Goal: Task Accomplishment & Management: Use online tool/utility

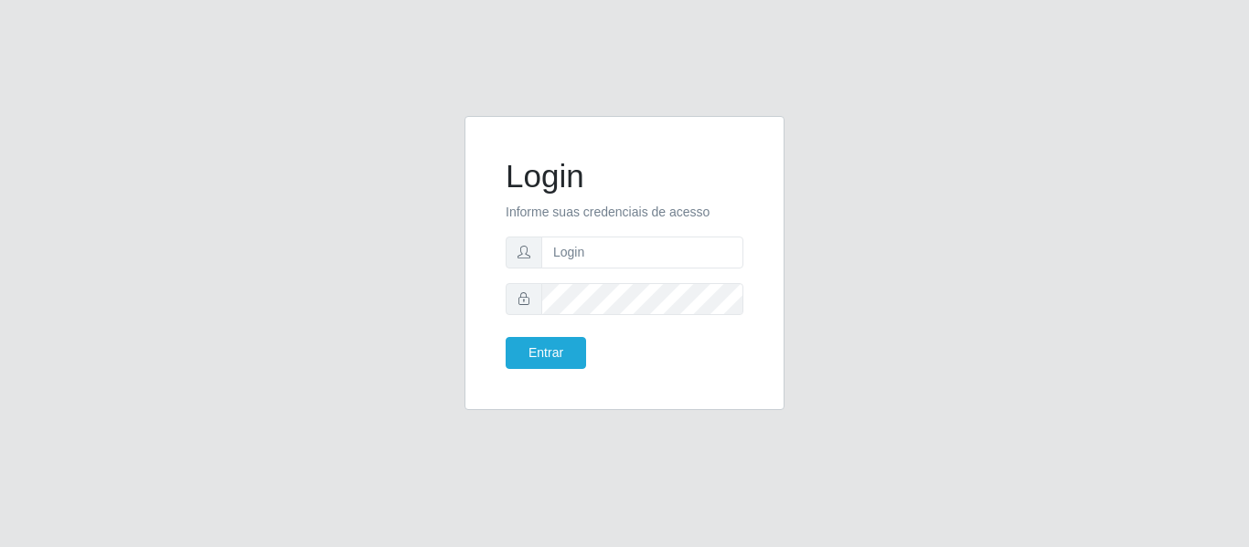
type input "[EMAIL_ADDRESS][DOMAIN_NAME]"
click at [505, 337] on button "Entrar" at bounding box center [545, 353] width 80 height 32
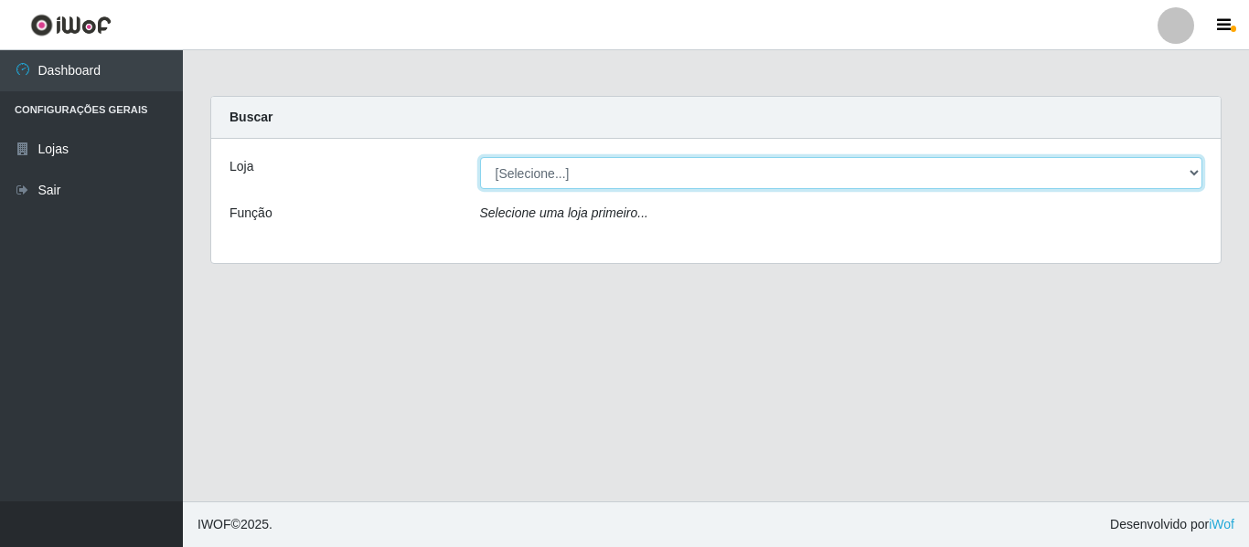
click at [1193, 174] on select "[Selecione...] SuperFácil Atacado - São Gonçalo do Amarante" at bounding box center [841, 173] width 723 height 32
select select "408"
click at [480, 157] on select "[Selecione...] SuperFácil Atacado - São Gonçalo do Amarante" at bounding box center [841, 173] width 723 height 32
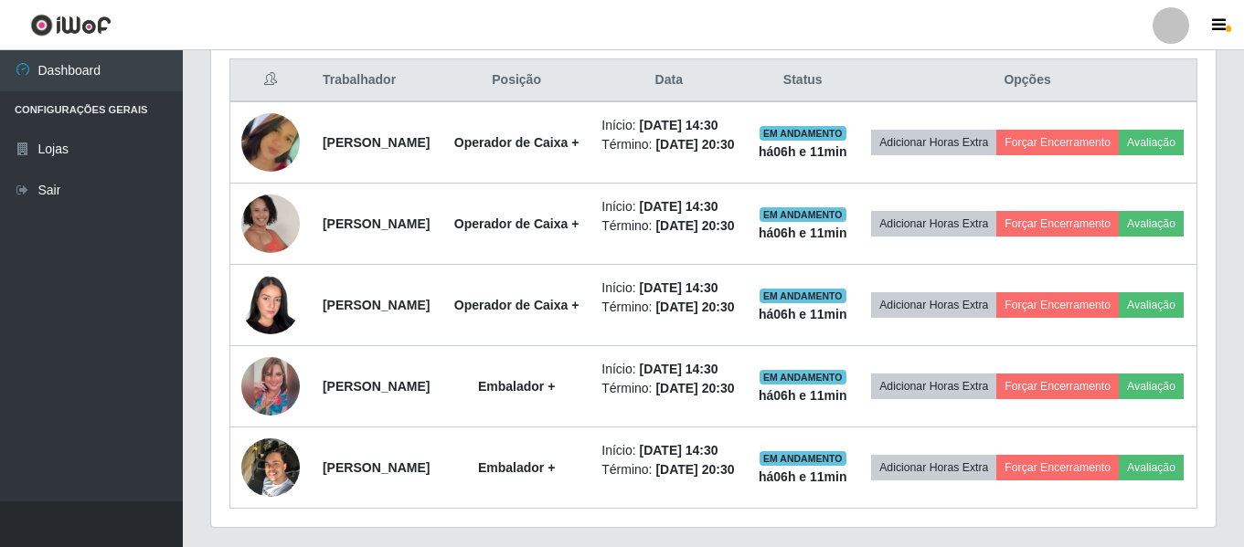
scroll to position [731, 0]
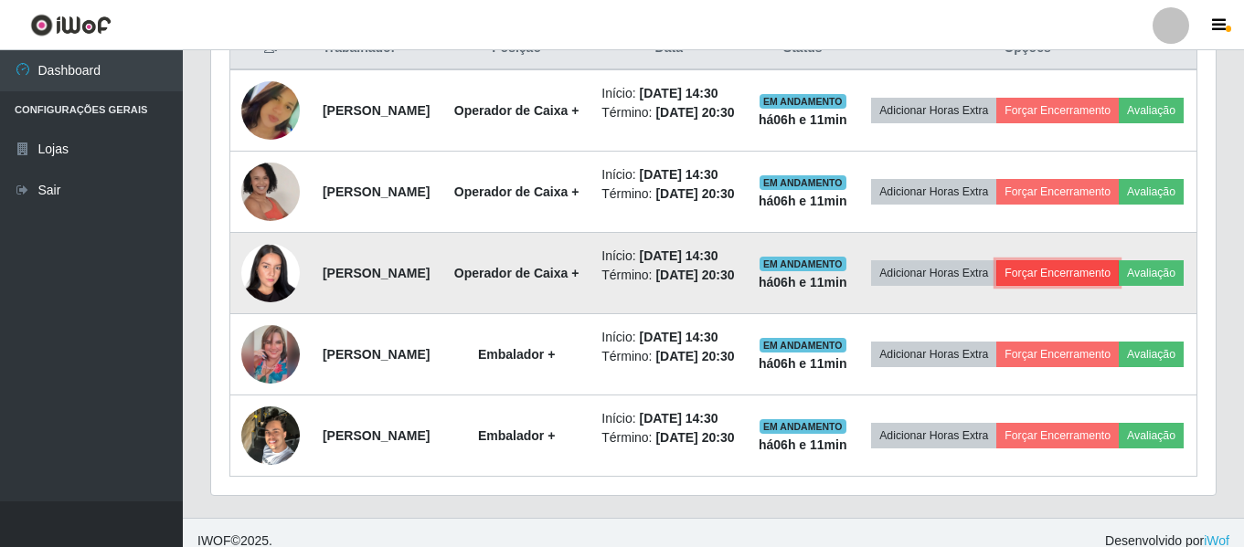
click at [1119, 286] on button "Forçar Encerramento" at bounding box center [1057, 273] width 122 height 26
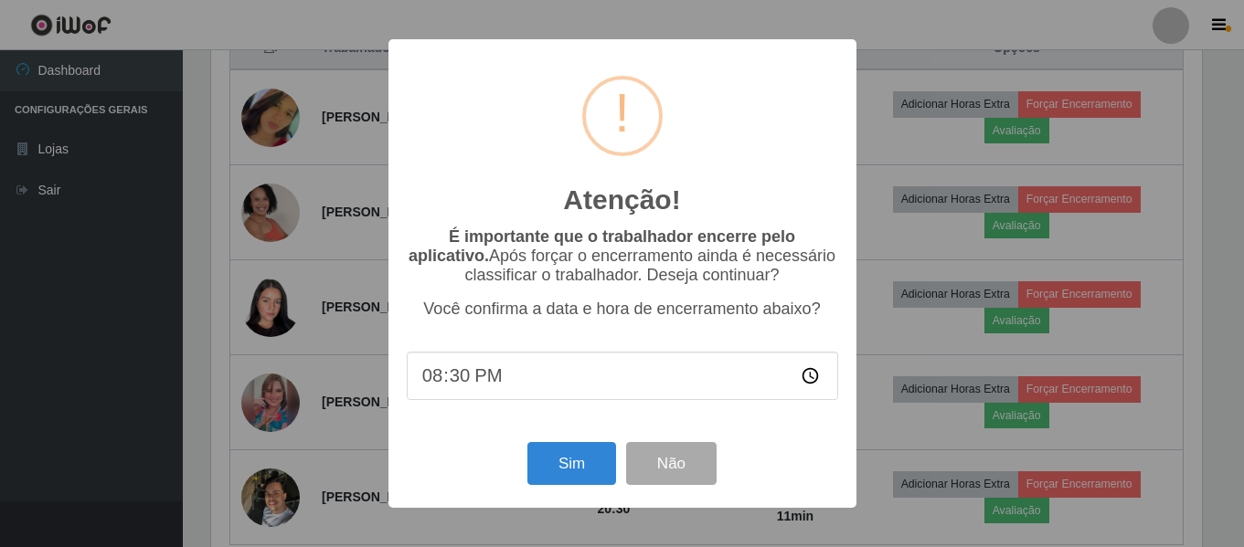
scroll to position [379, 995]
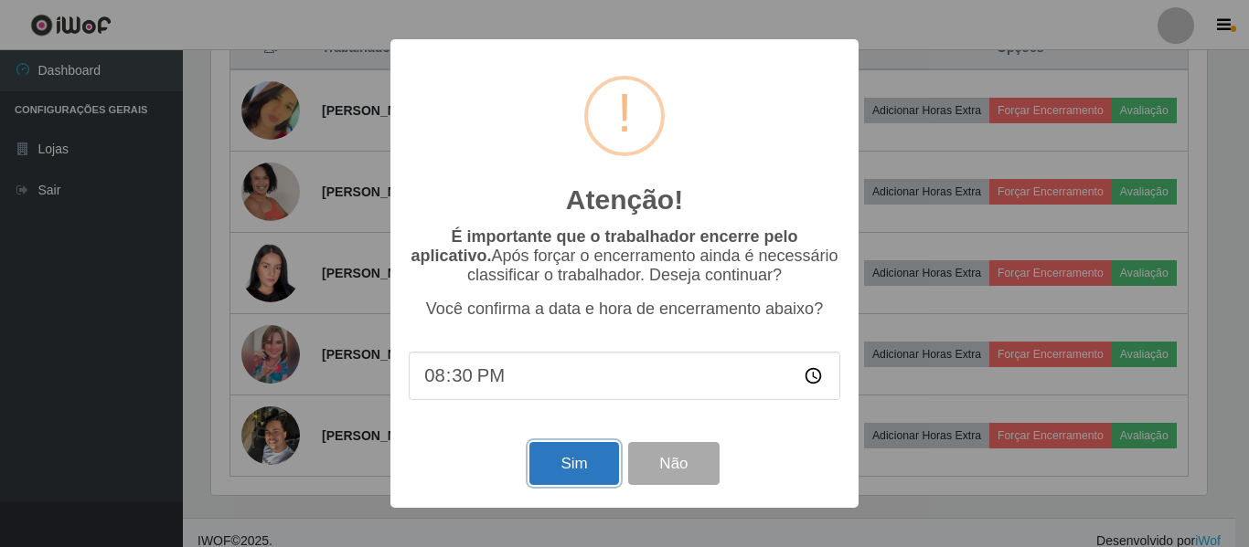
click at [562, 467] on button "Sim" at bounding box center [573, 463] width 89 height 43
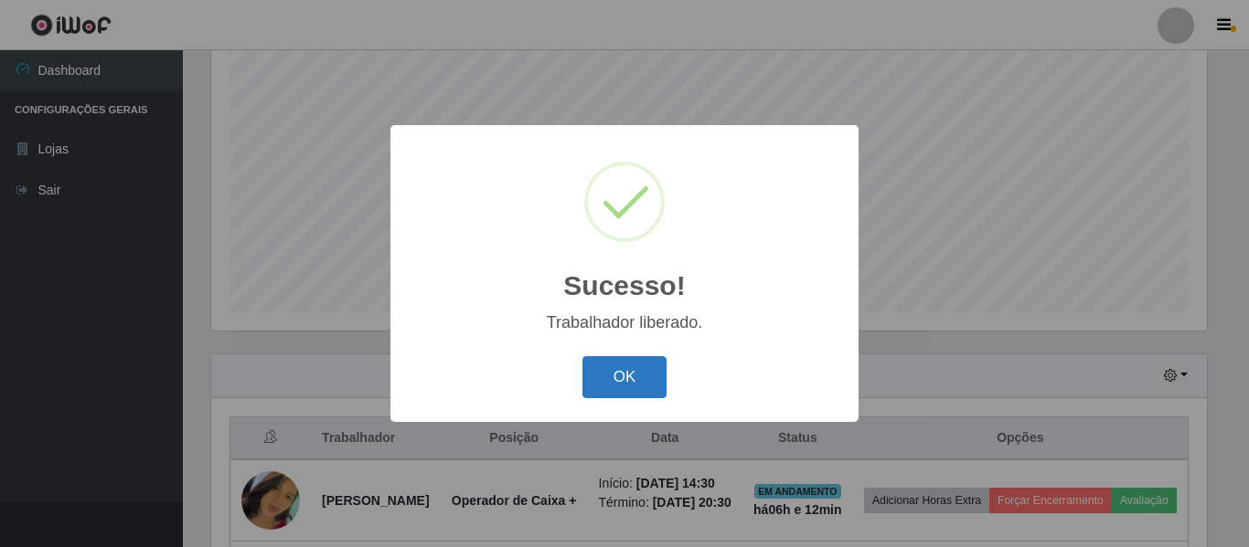
click at [660, 368] on button "OK" at bounding box center [624, 377] width 85 height 43
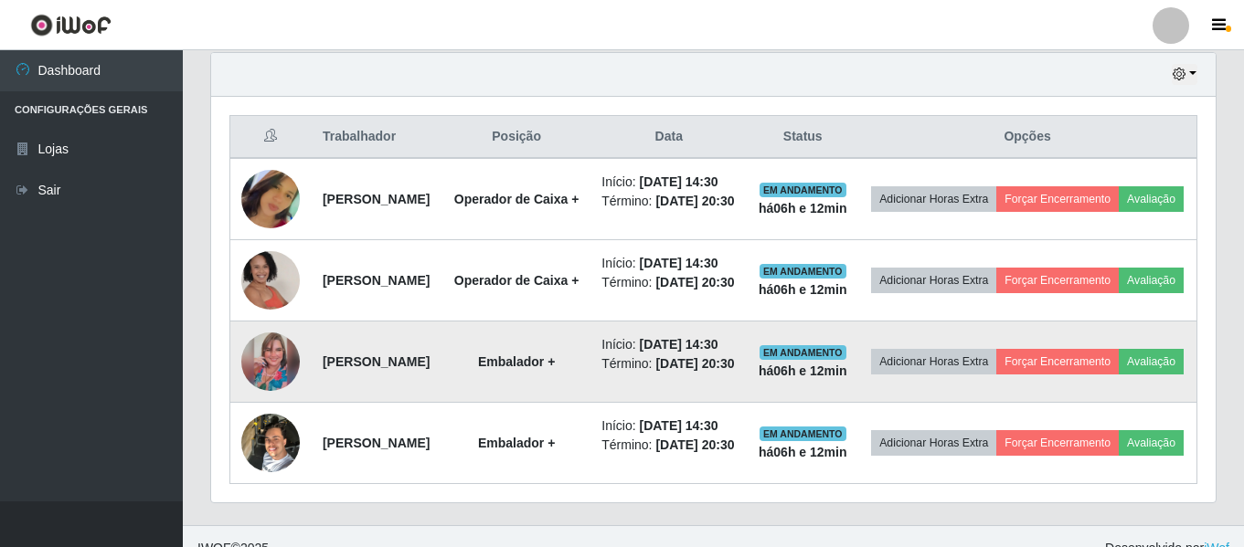
scroll to position [707, 0]
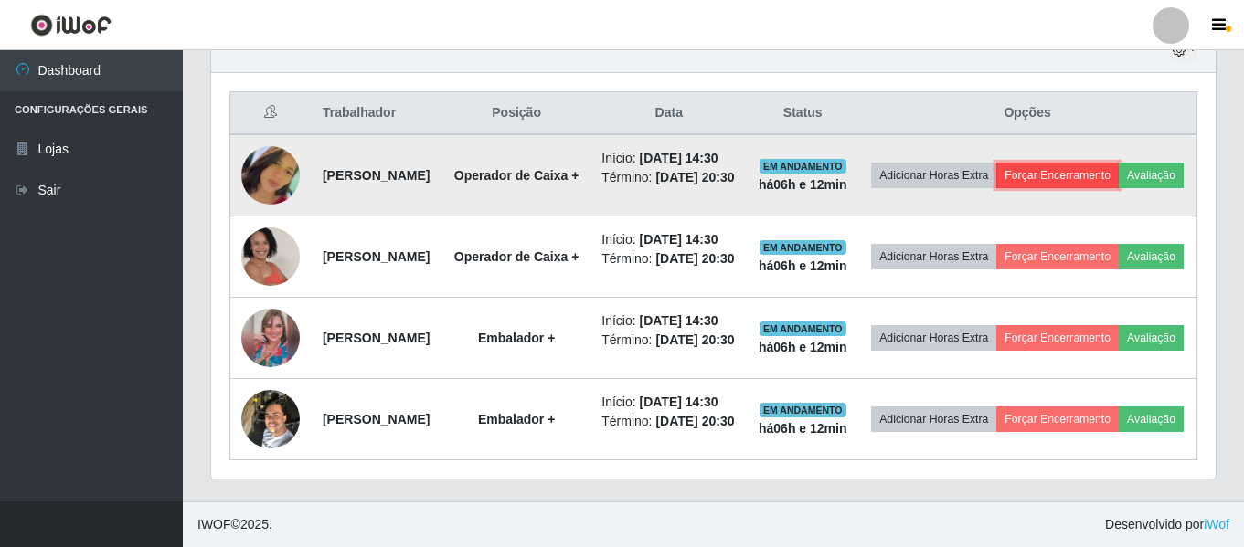
click at [1118, 163] on button "Forçar Encerramento" at bounding box center [1057, 176] width 122 height 26
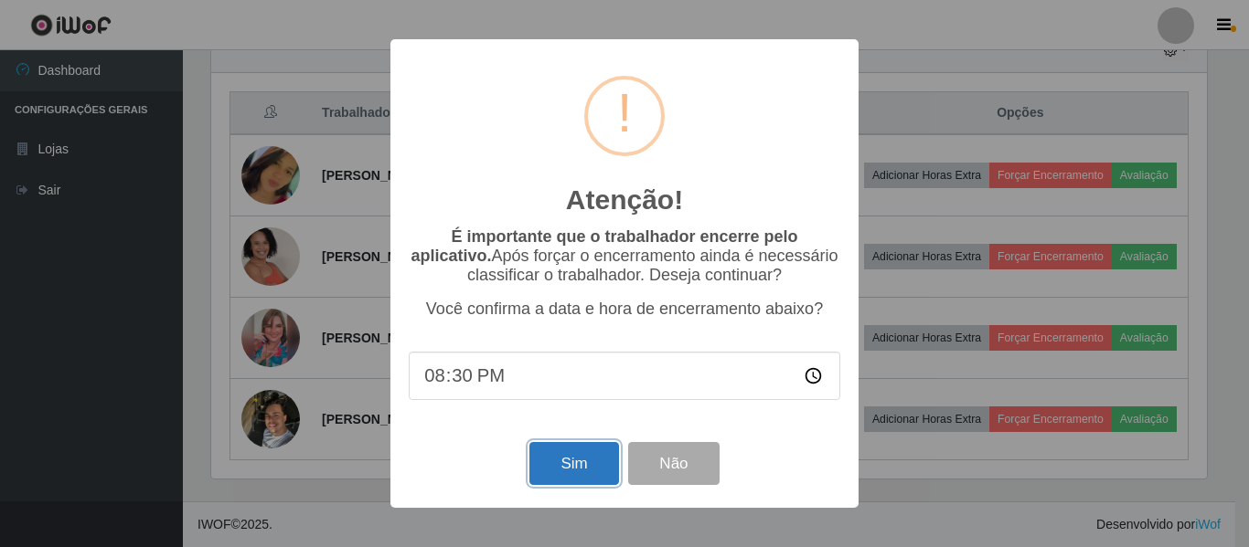
click at [555, 465] on button "Sim" at bounding box center [573, 463] width 89 height 43
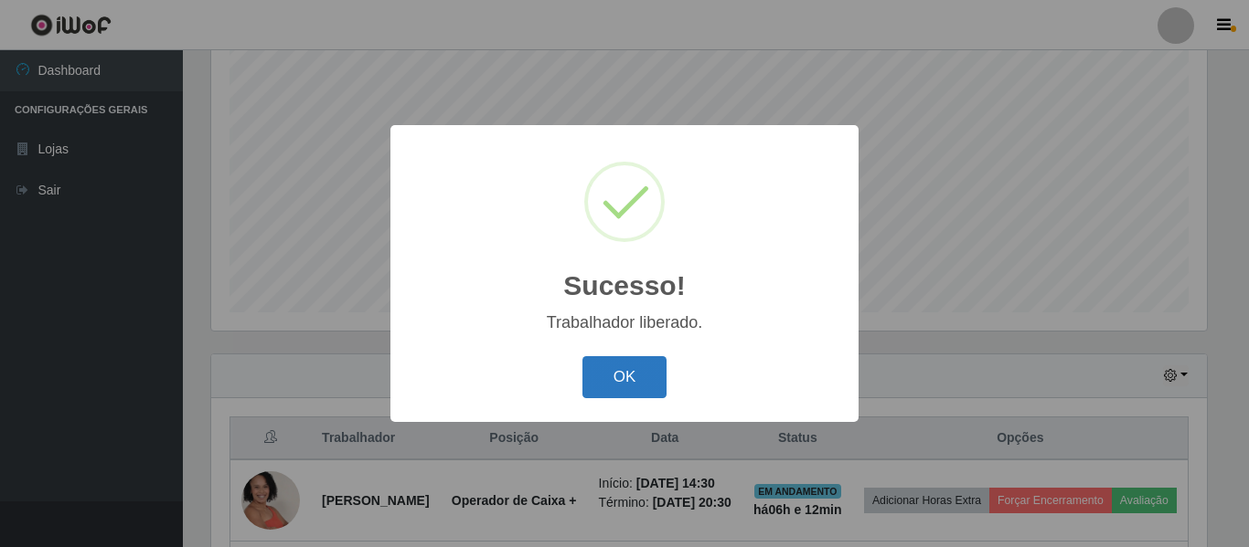
click at [643, 383] on button "OK" at bounding box center [624, 377] width 85 height 43
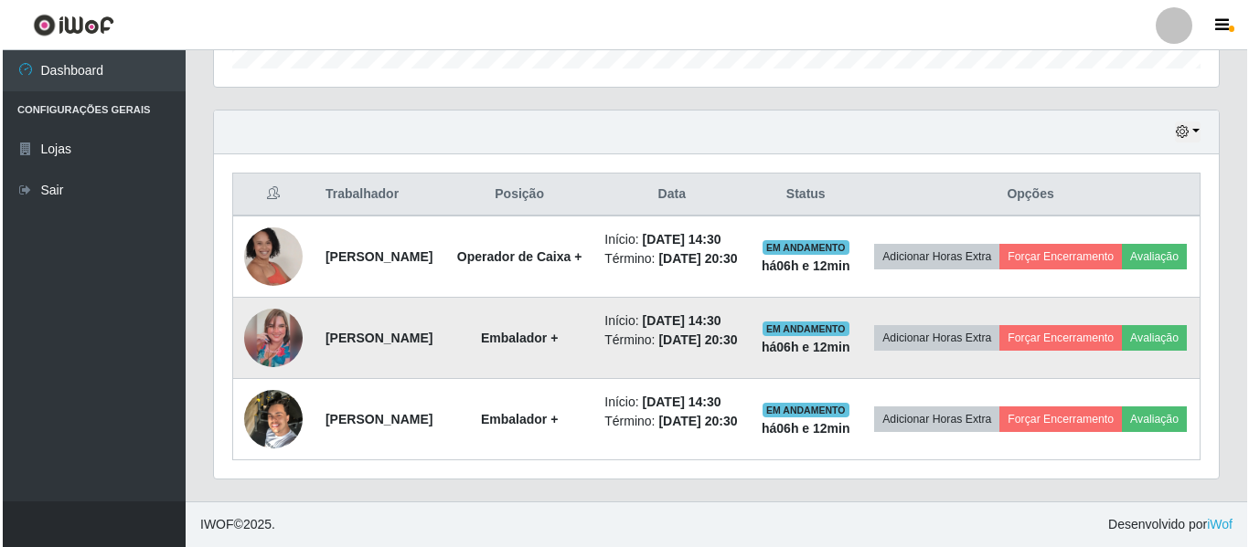
scroll to position [615, 0]
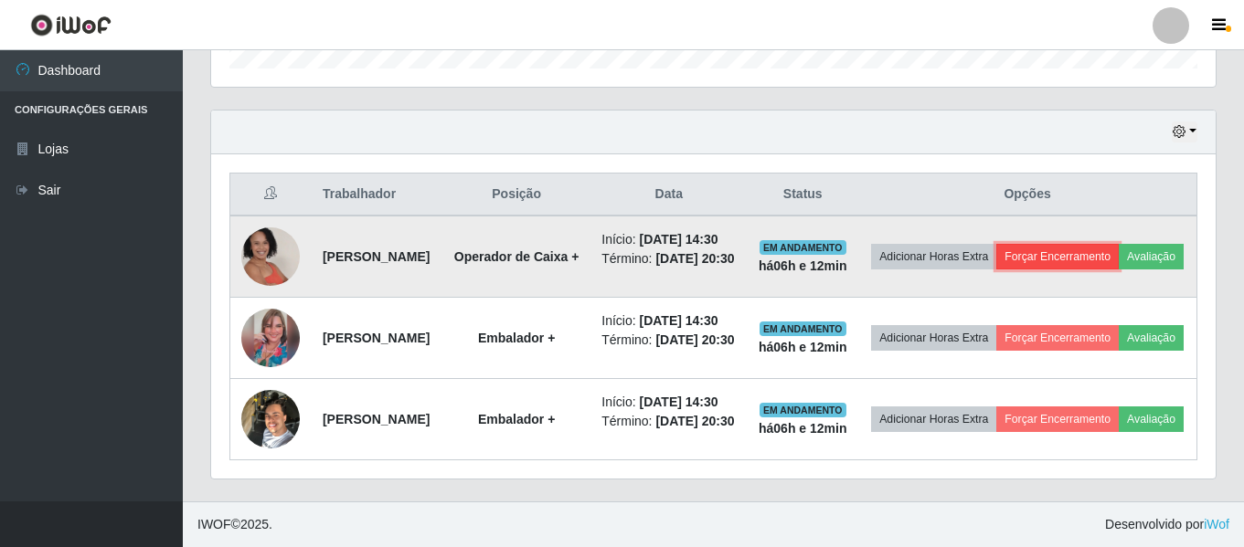
click at [1085, 244] on button "Forçar Encerramento" at bounding box center [1057, 257] width 122 height 26
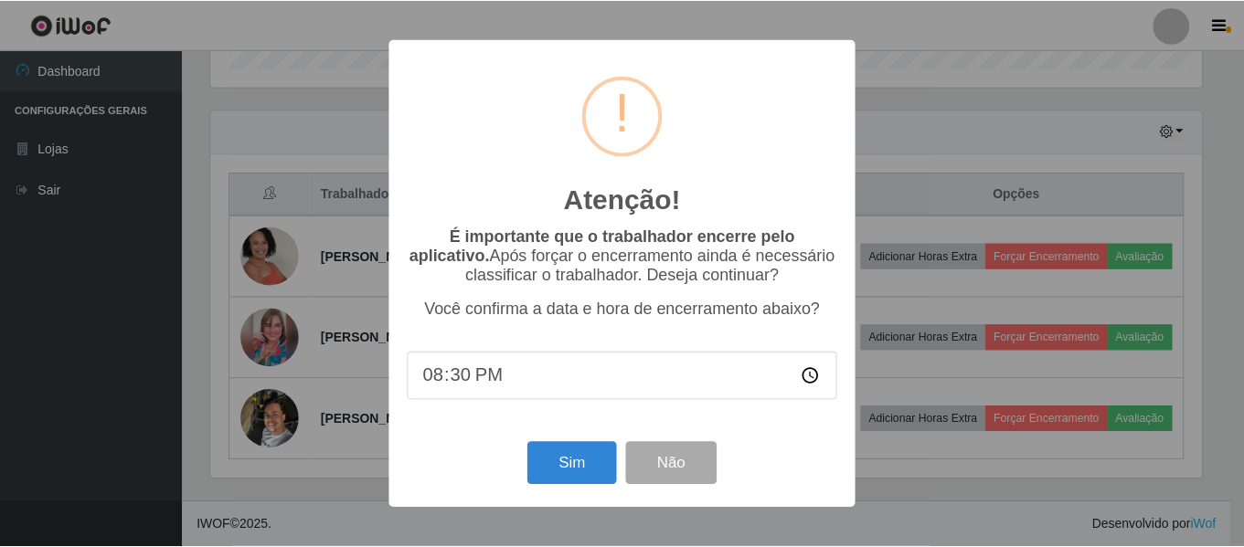
scroll to position [379, 995]
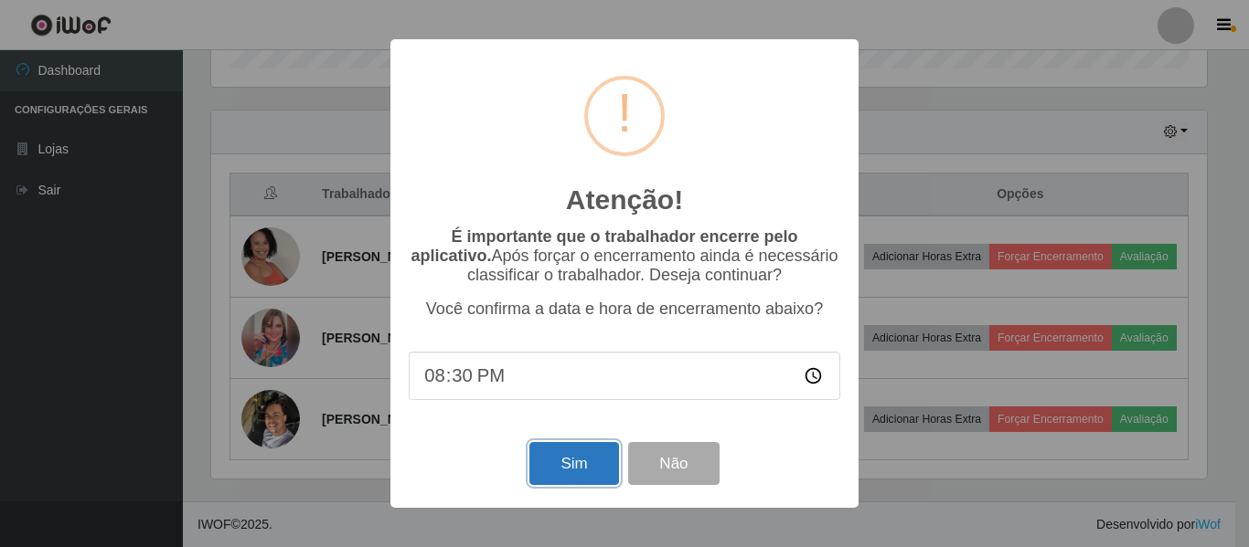
click at [592, 466] on button "Sim" at bounding box center [573, 463] width 89 height 43
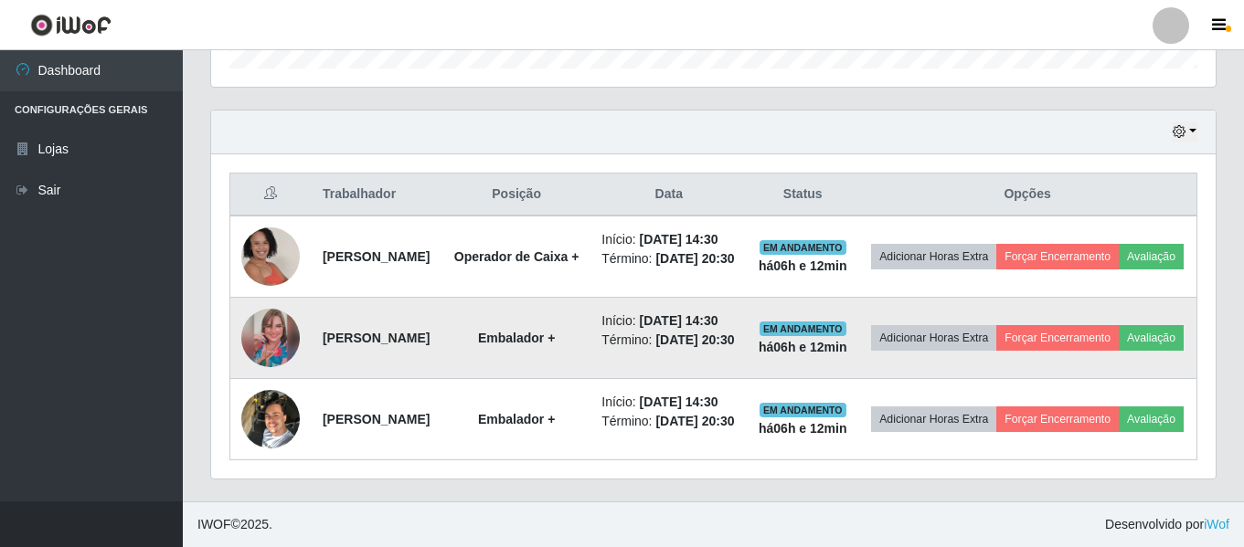
scroll to position [0, 0]
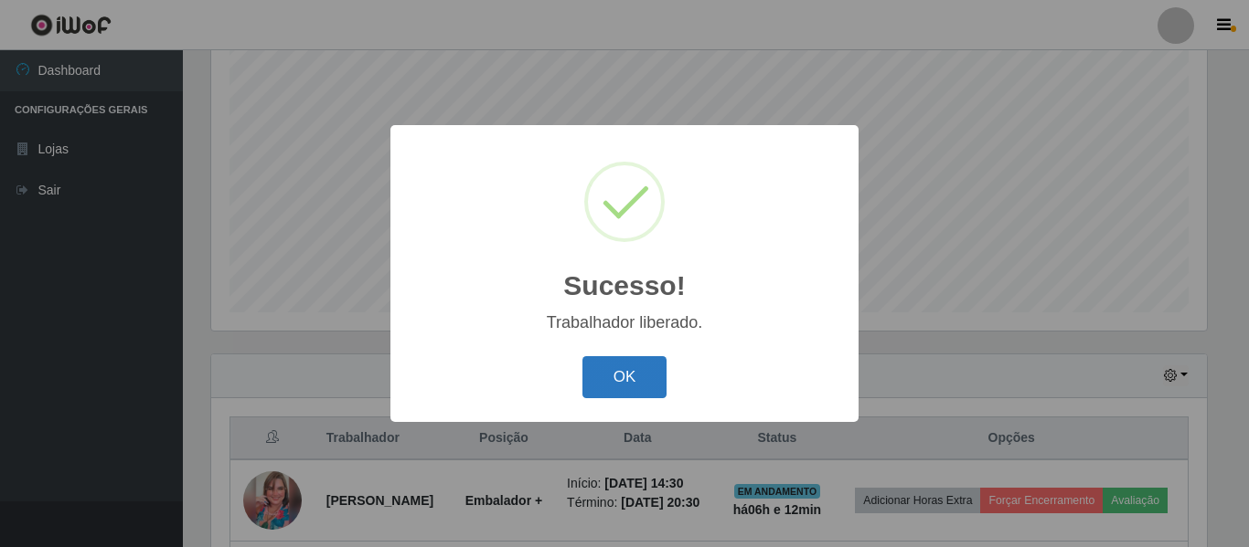
click at [608, 385] on button "OK" at bounding box center [624, 377] width 85 height 43
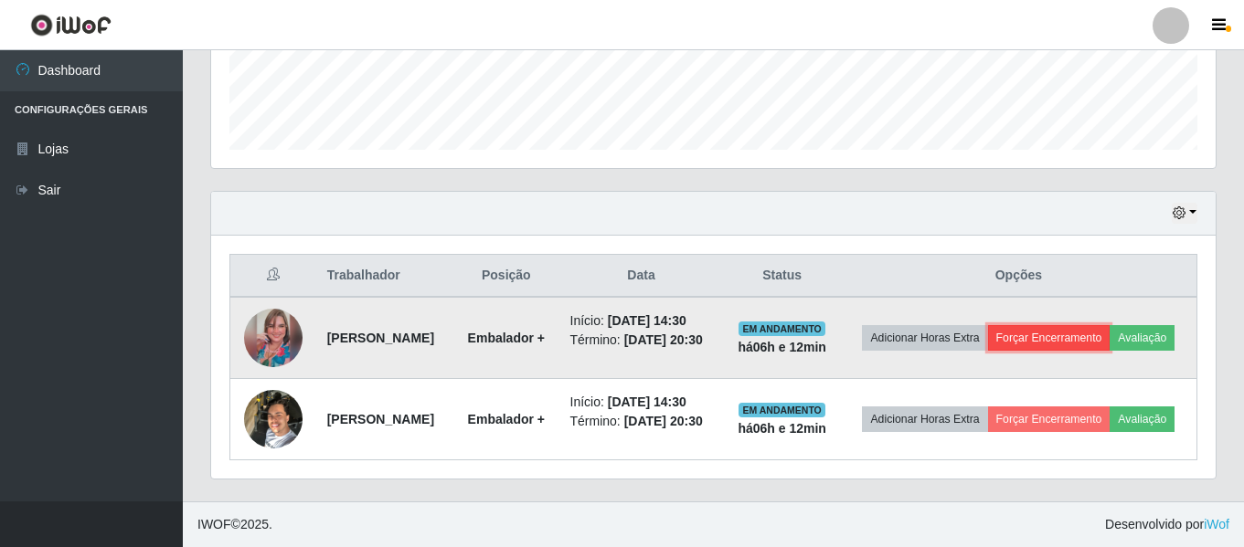
click at [1081, 325] on button "Forçar Encerramento" at bounding box center [1049, 338] width 122 height 26
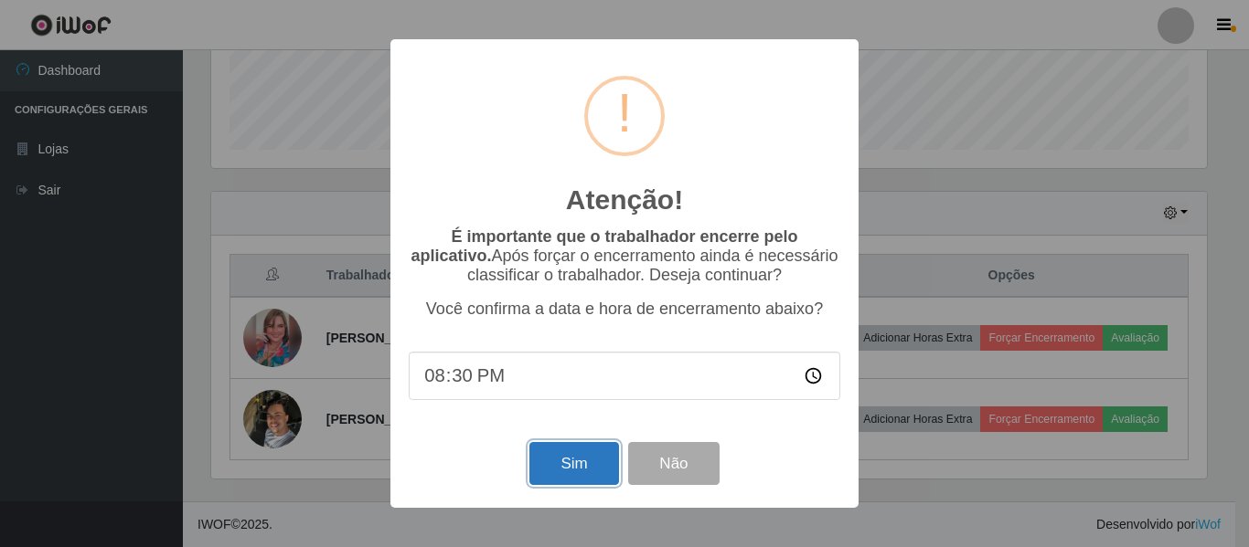
click at [577, 457] on button "Sim" at bounding box center [573, 463] width 89 height 43
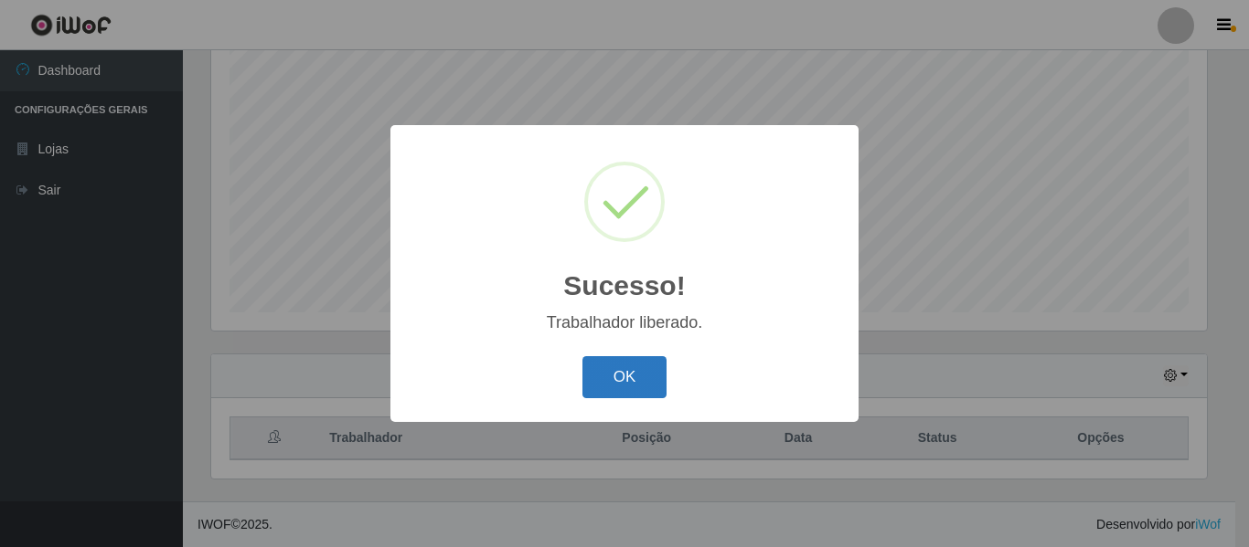
click at [595, 383] on button "OK" at bounding box center [624, 377] width 85 height 43
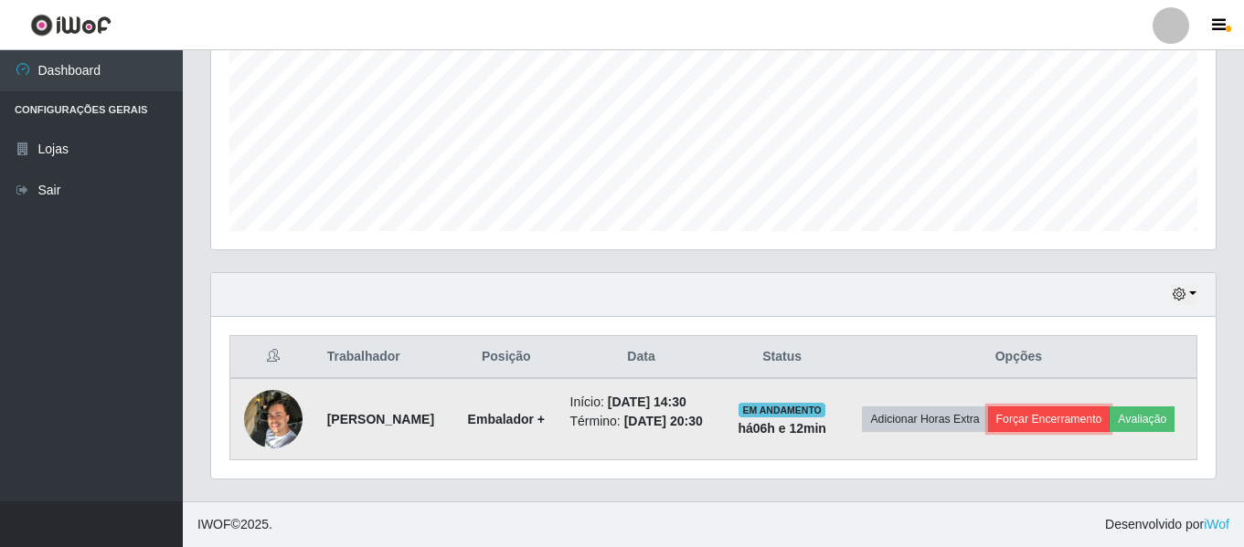
click at [1070, 418] on button "Forçar Encerramento" at bounding box center [1049, 420] width 122 height 26
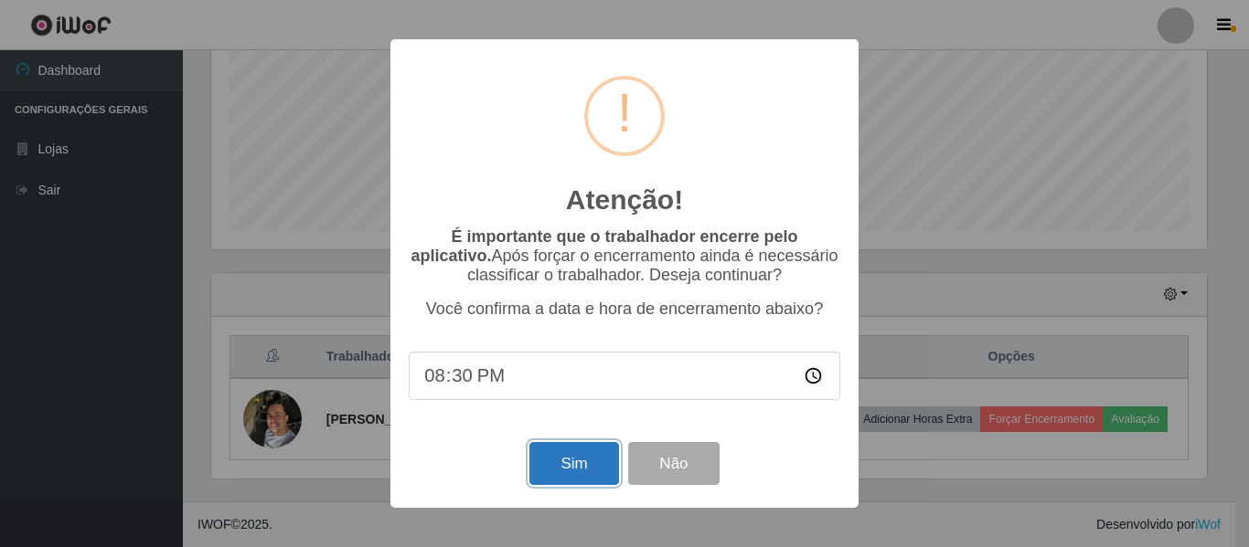
click at [588, 465] on button "Sim" at bounding box center [573, 463] width 89 height 43
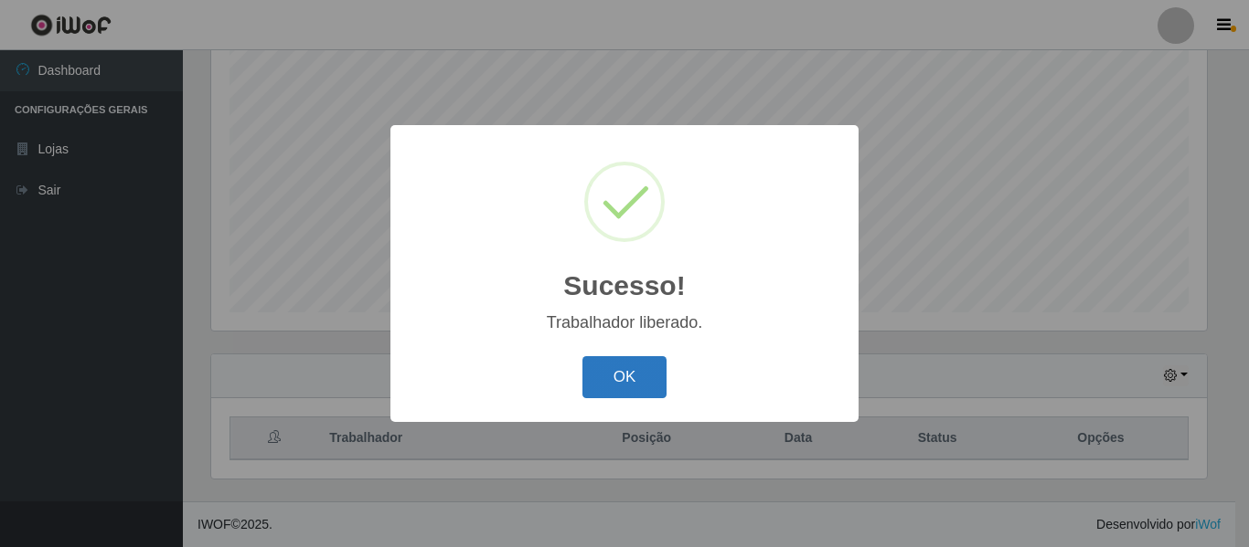
click at [618, 372] on button "OK" at bounding box center [624, 377] width 85 height 43
